Goal: Transaction & Acquisition: Purchase product/service

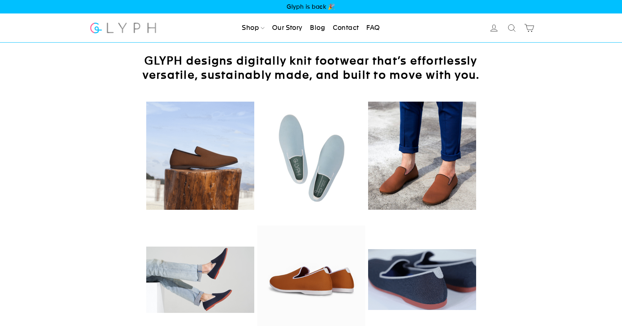
click at [314, 3] on span "Glyph is back 🎉" at bounding box center [311, 6] width 622 height 13
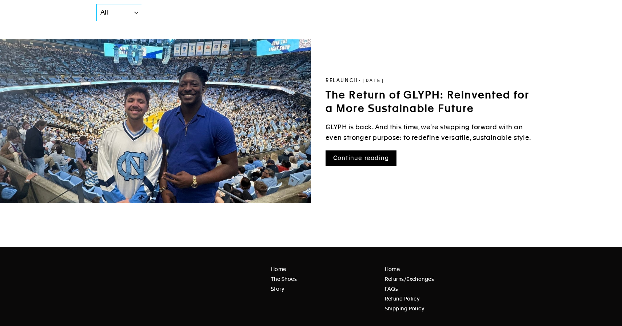
scroll to position [79, 0]
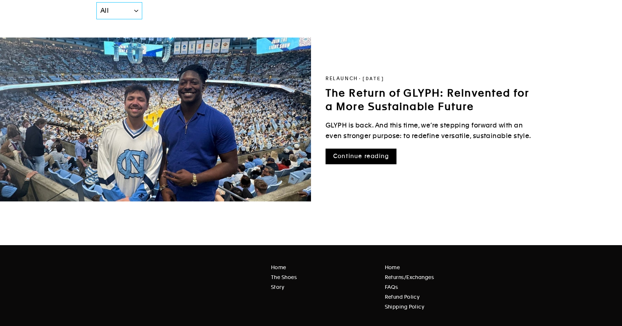
click at [351, 161] on link "Continue reading" at bounding box center [361, 156] width 71 height 16
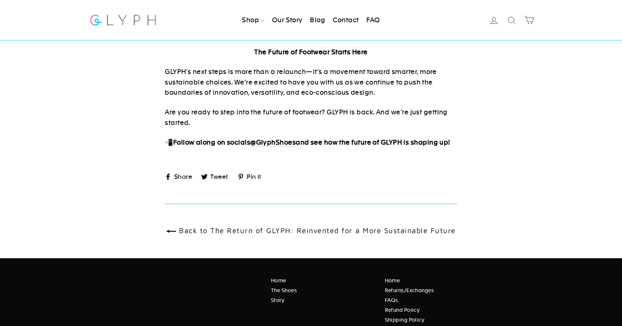
scroll to position [995, 0]
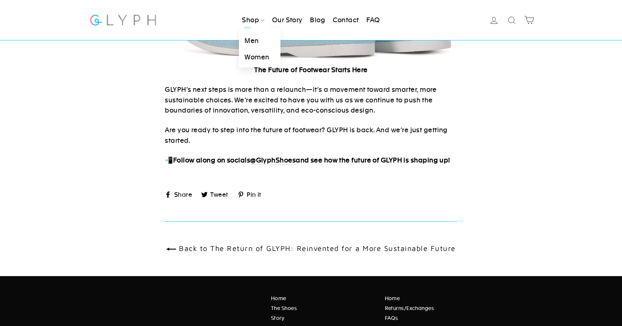
click at [250, 40] on link "Men" at bounding box center [259, 41] width 41 height 16
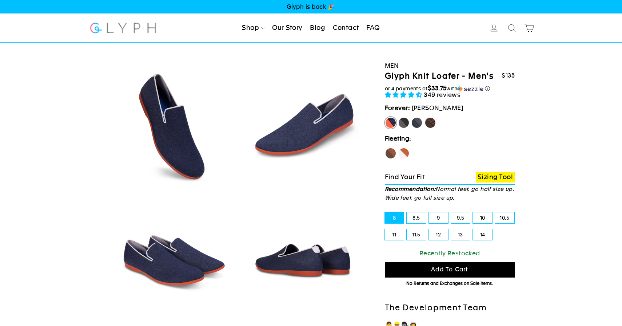
select select "highest-rating"
click at [305, 120] on img at bounding box center [303, 126] width 124 height 124
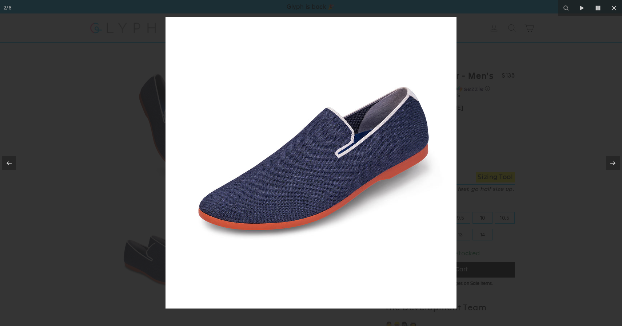
click at [305, 120] on img at bounding box center [311, 162] width 291 height 291
click at [505, 139] on div at bounding box center [311, 163] width 622 height 326
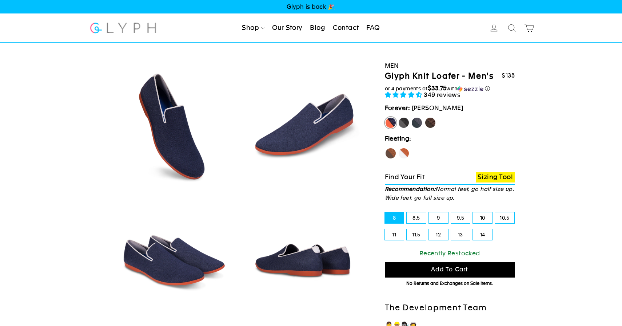
drag, startPoint x: 464, startPoint y: 198, endPoint x: 385, endPoint y: 188, distance: 78.9
click at [385, 188] on p "Recommendation: Normal feet, go half size up. Wide feet, go full size up." at bounding box center [450, 193] width 130 height 17
click at [385, 188] on strong "Recommendation:" at bounding box center [410, 189] width 51 height 6
click at [438, 176] on p "Find Your Fit Sizing Tool" at bounding box center [450, 177] width 130 height 15
click at [490, 174] on link "Sizing Tool" at bounding box center [495, 177] width 39 height 11
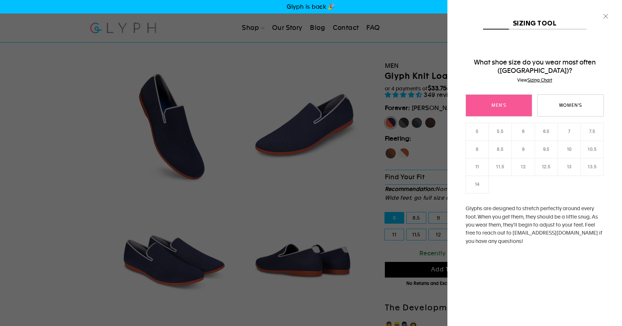
click at [513, 105] on link "Men's" at bounding box center [499, 105] width 67 height 22
click at [595, 148] on link "10.5" at bounding box center [592, 149] width 23 height 18
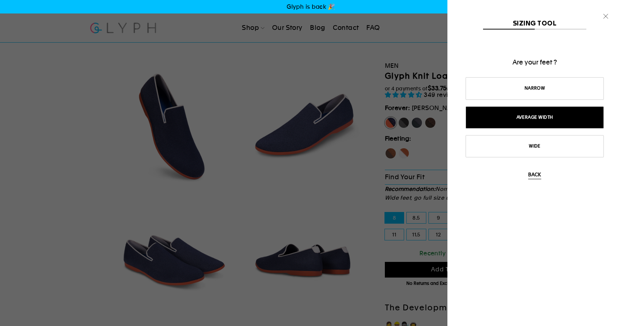
click at [542, 127] on link "Average width" at bounding box center [535, 117] width 138 height 22
click at [542, 127] on link "Not often" at bounding box center [535, 117] width 138 height 22
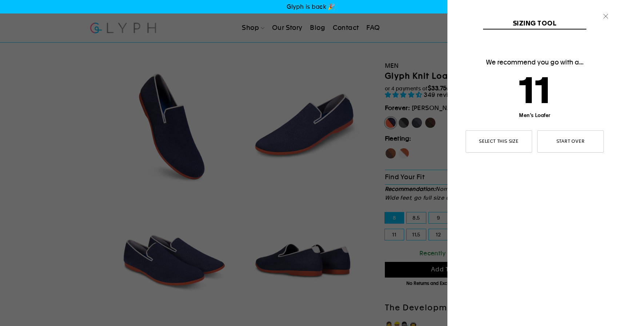
click at [608, 17] on icon "button" at bounding box center [606, 16] width 10 height 10
